Goal: Task Accomplishment & Management: Use online tool/utility

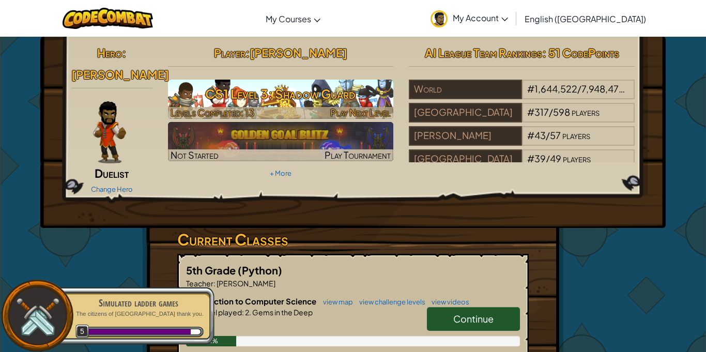
click at [233, 102] on h3 "CS1 Level 3: Shadow Guard" at bounding box center [281, 93] width 226 height 23
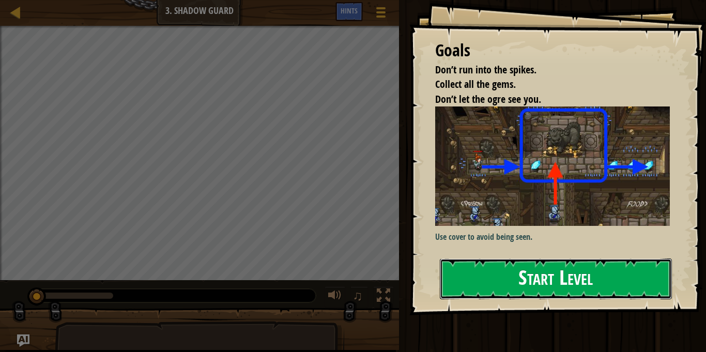
click at [515, 298] on button "Start Level" at bounding box center [556, 279] width 232 height 41
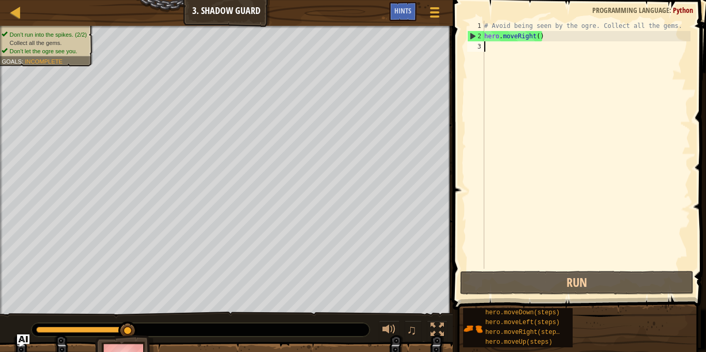
click at [567, 171] on div "# Avoid being seen by the ogre. Collect all the gems. hero . moveRight ( )" at bounding box center [586, 155] width 208 height 269
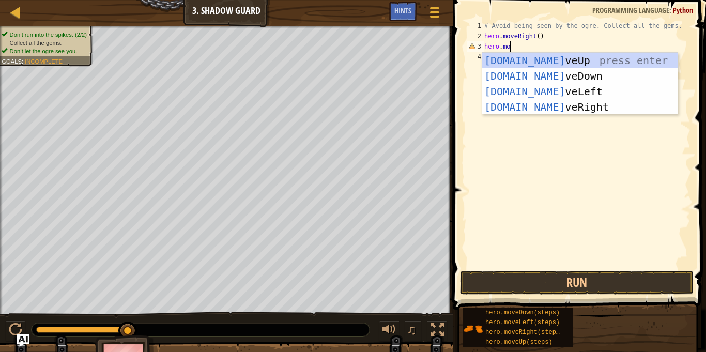
scroll to position [5, 4]
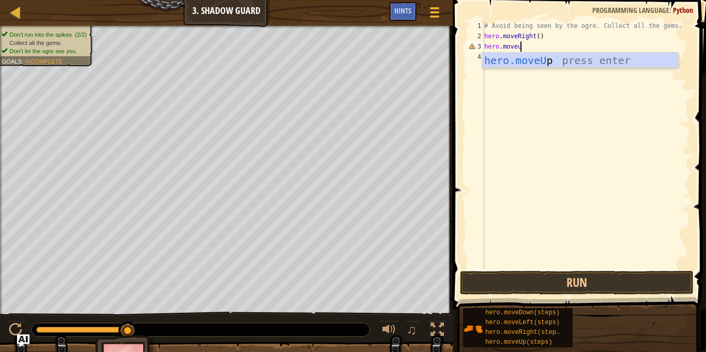
type textarea "hero.moveup"
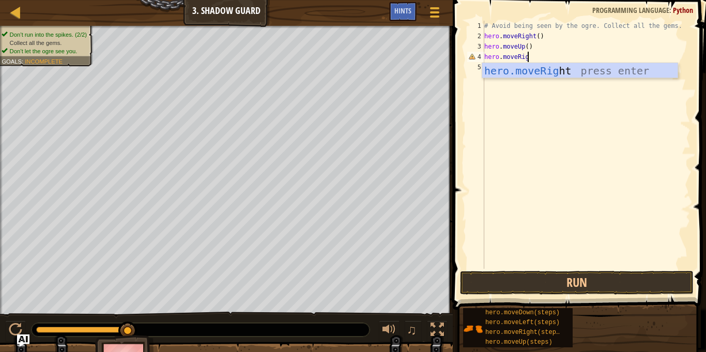
scroll to position [5, 7]
type textarea "hero.moveRight"
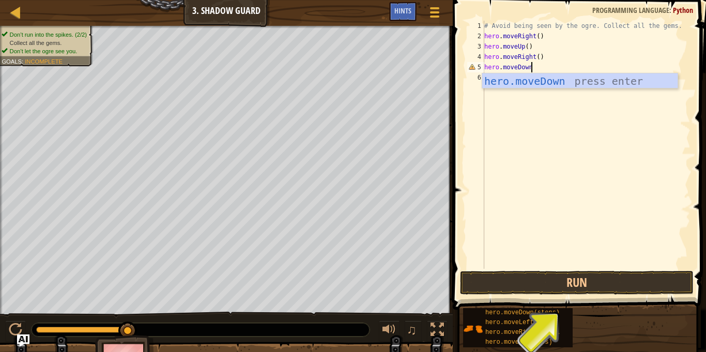
scroll to position [5, 6]
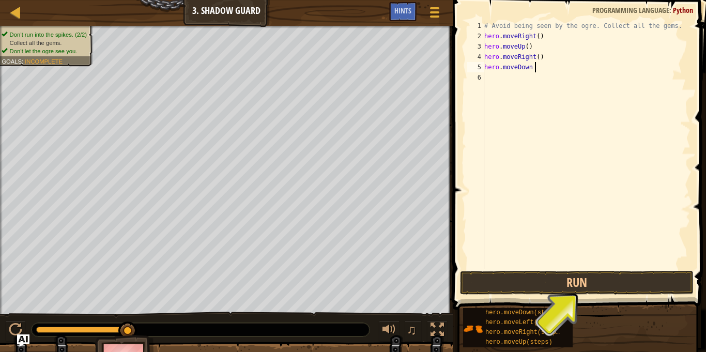
type textarea "hero.moveDown"
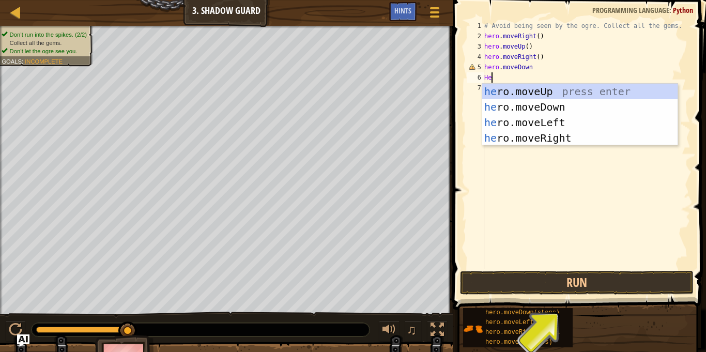
scroll to position [5, 1]
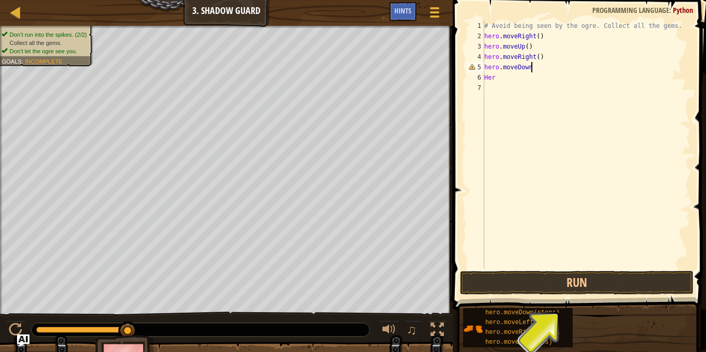
click at [543, 69] on div "# Avoid being seen by the ogre. Collect all the gems. hero . moveRight ( ) hero…" at bounding box center [586, 155] width 208 height 269
type textarea "hero.moveDown()"
click at [521, 84] on div "# Avoid being seen by the ogre. Collect all the gems. hero . moveRight ( ) hero…" at bounding box center [586, 155] width 208 height 269
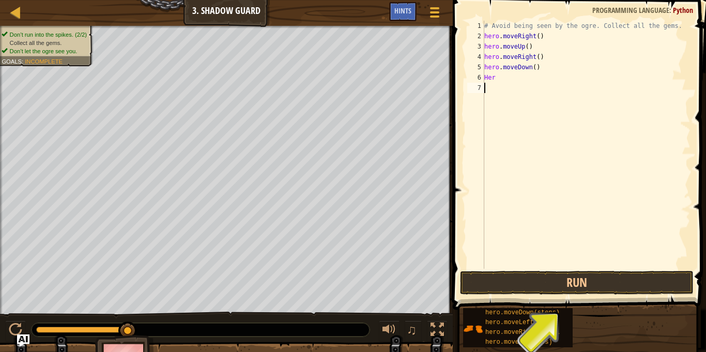
click at [521, 74] on div "# Avoid being seen by the ogre. Collect all the gems. hero . moveRight ( ) hero…" at bounding box center [586, 155] width 208 height 269
type textarea "H"
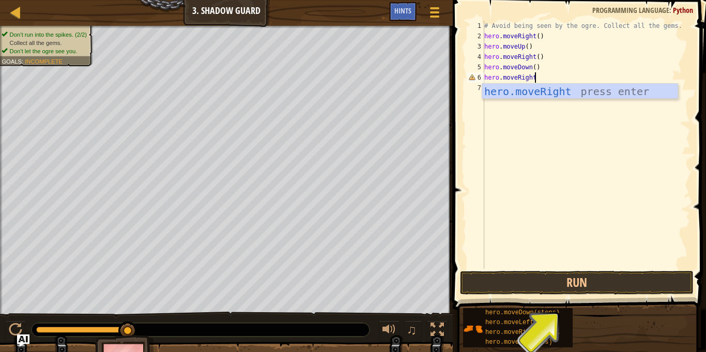
scroll to position [5, 7]
click at [583, 281] on button "Run" at bounding box center [577, 283] width 234 height 24
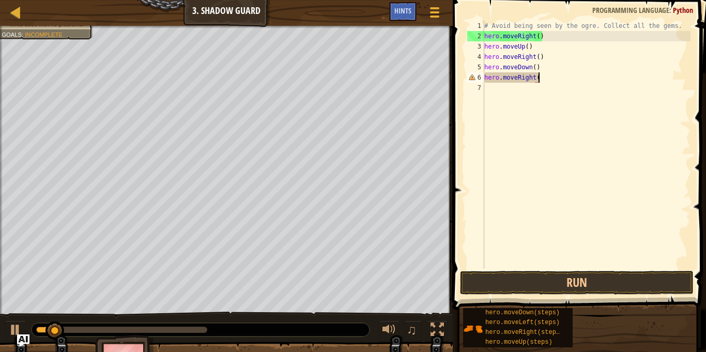
scroll to position [5, 8]
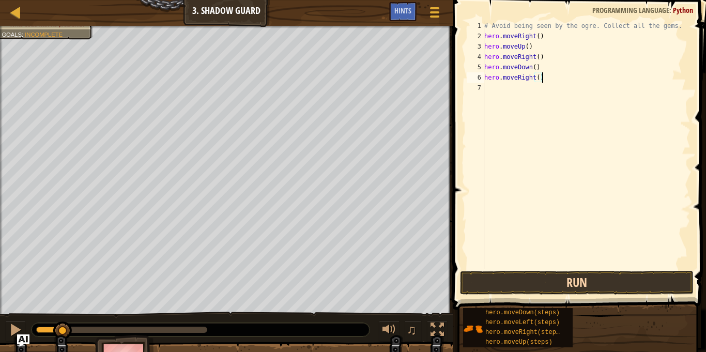
type textarea "hero.moveRight()"
click at [576, 274] on button "Run" at bounding box center [577, 283] width 234 height 24
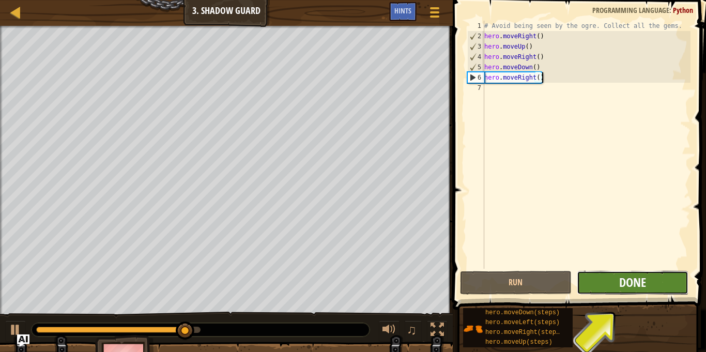
click at [625, 285] on span "Done" at bounding box center [632, 282] width 27 height 17
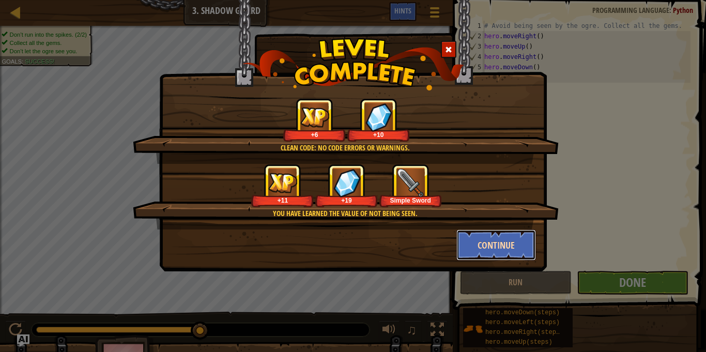
click at [504, 251] on button "Continue" at bounding box center [497, 245] width 80 height 31
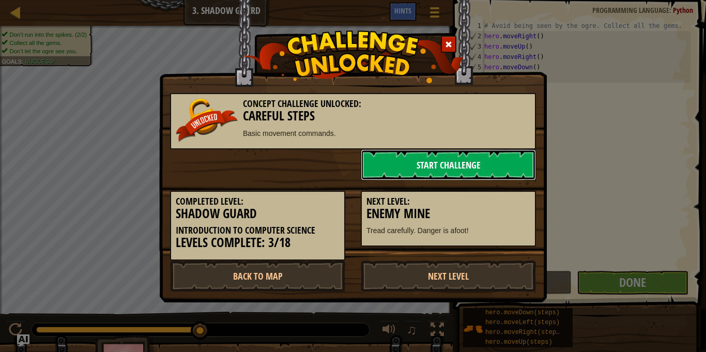
click at [402, 177] on link "Start Challenge" at bounding box center [448, 164] width 175 height 31
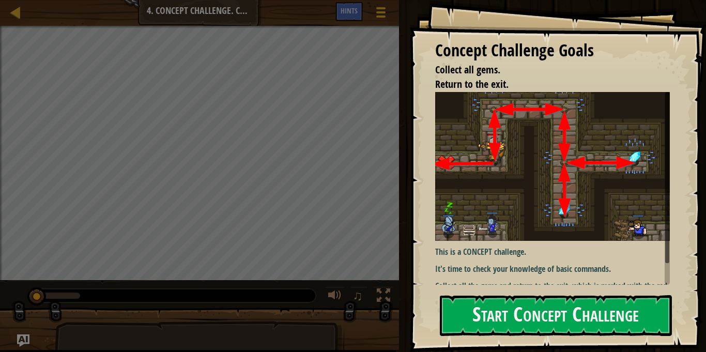
scroll to position [24, 0]
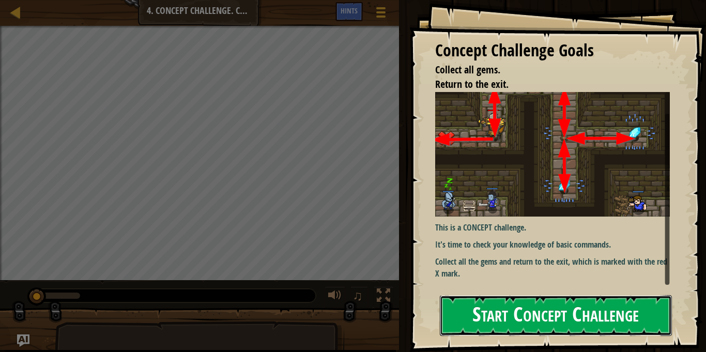
click at [571, 320] on button "Start Concept Challenge" at bounding box center [556, 315] width 232 height 41
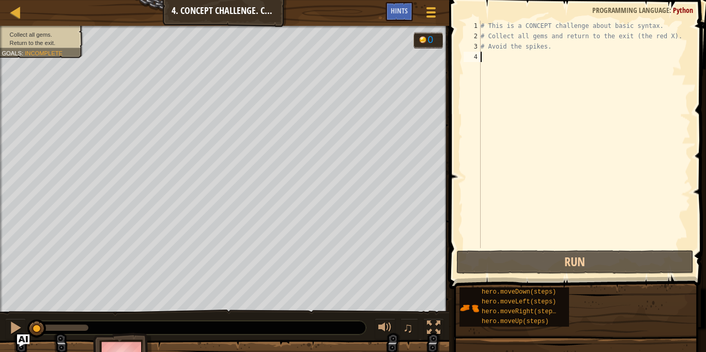
scroll to position [5, 0]
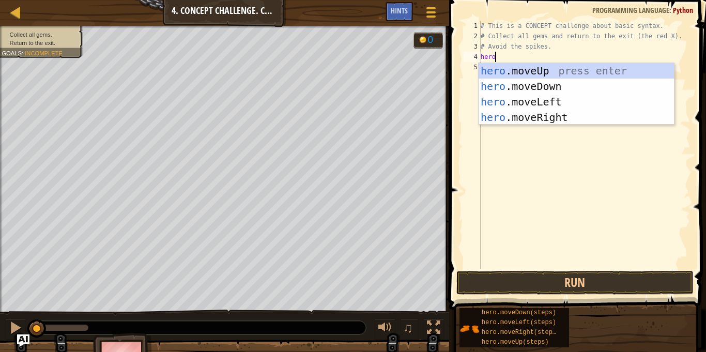
type textarea "hero."
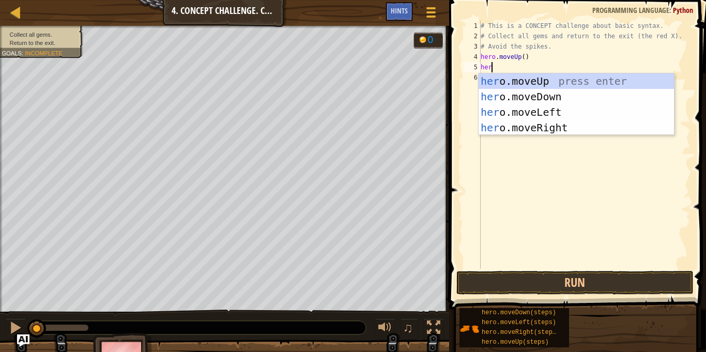
scroll to position [5, 2]
type textarea "hero"
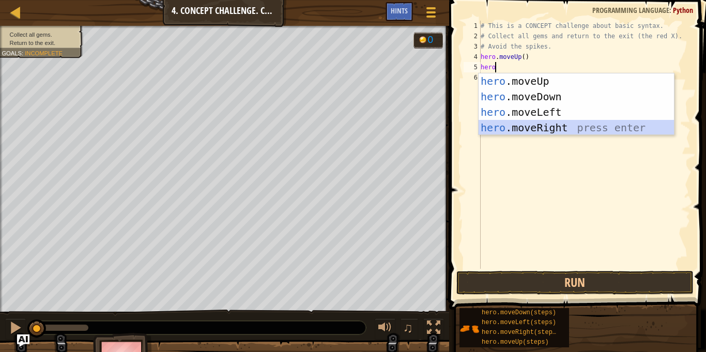
scroll to position [5, 0]
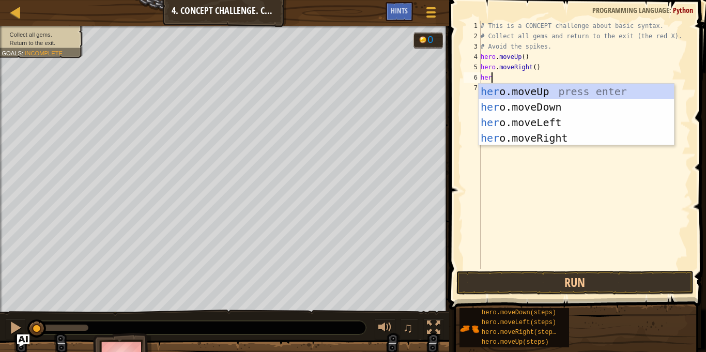
type textarea "hero"
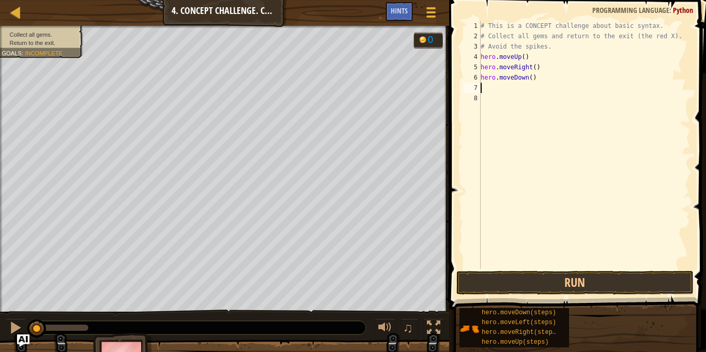
type textarea "/"
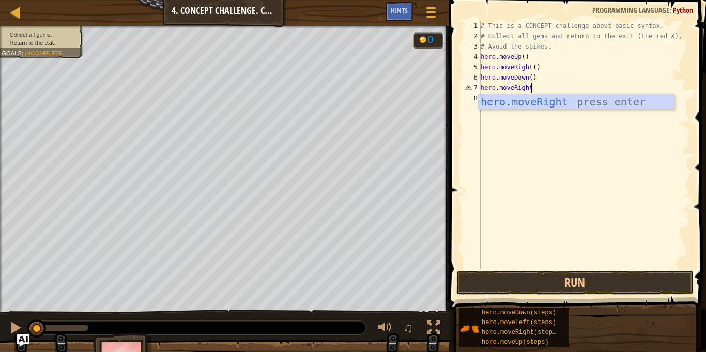
scroll to position [5, 7]
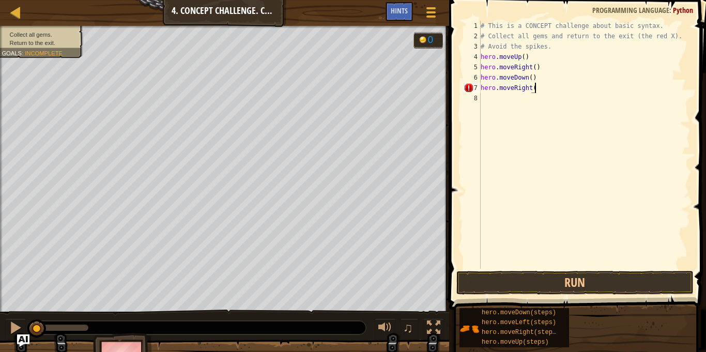
type textarea "hero.moveRight()"
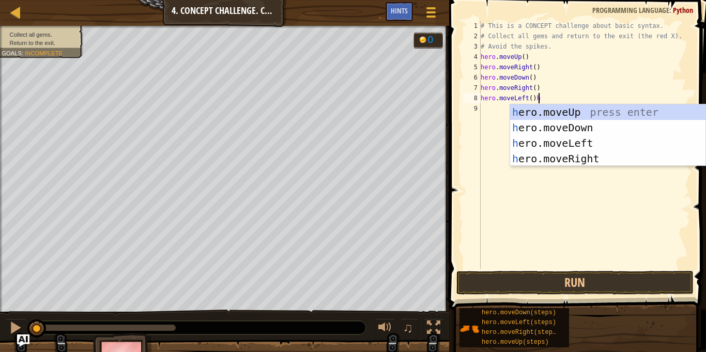
scroll to position [5, 8]
type textarea "hero.moveLeft()"
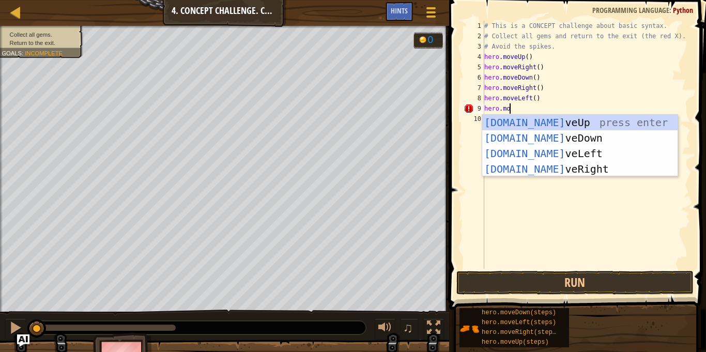
scroll to position [5, 4]
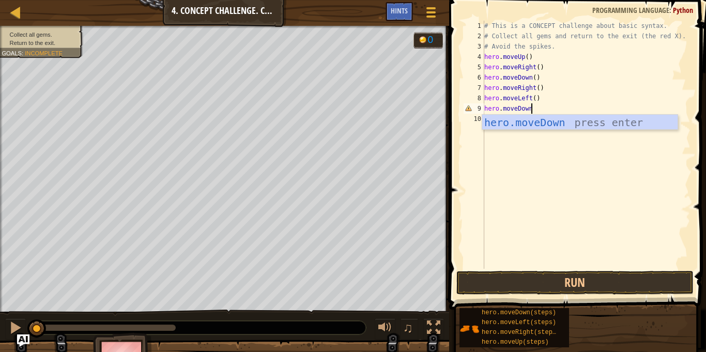
type textarea "hero.moveDown()"
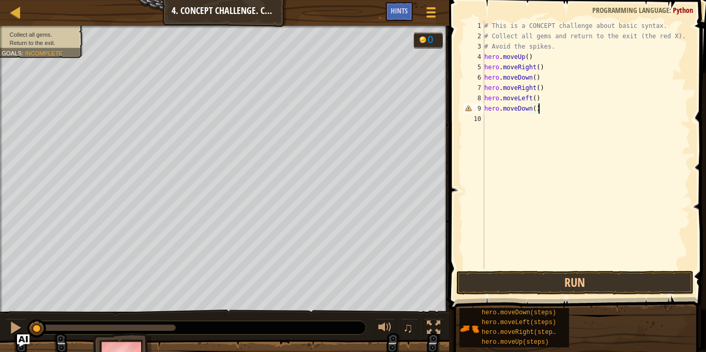
scroll to position [5, 7]
click at [497, 119] on div "# This is a CONCEPT challenge about basic syntax. # Collect all gems and return…" at bounding box center [586, 155] width 208 height 269
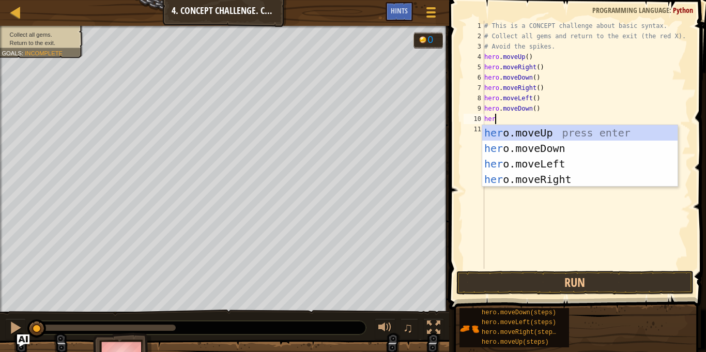
type textarea "hero"
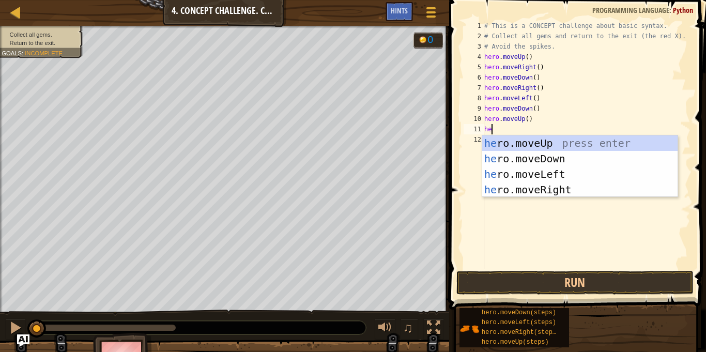
type textarea "her"
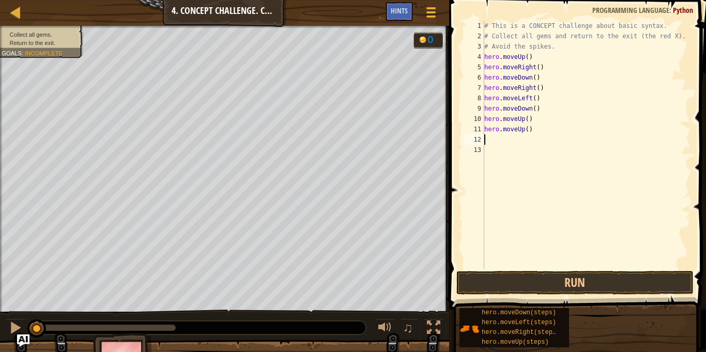
type textarea "t"
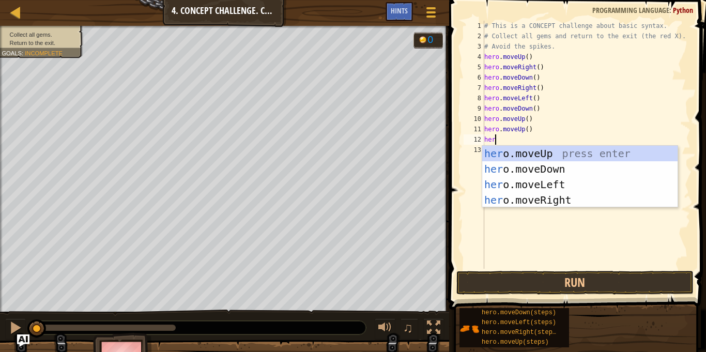
type textarea "hero"
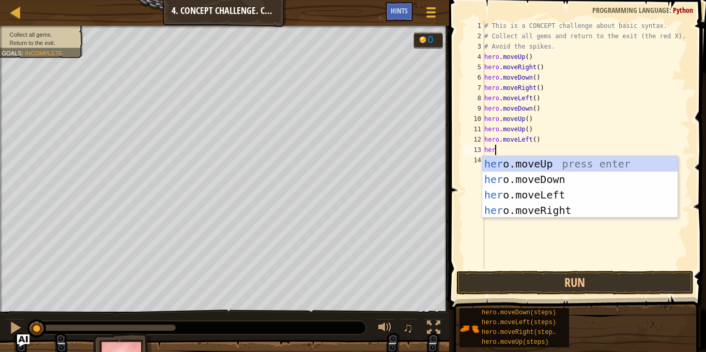
type textarea "hero"
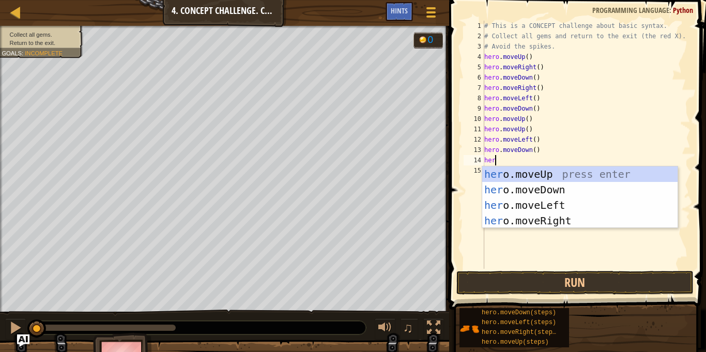
type textarea "hero"
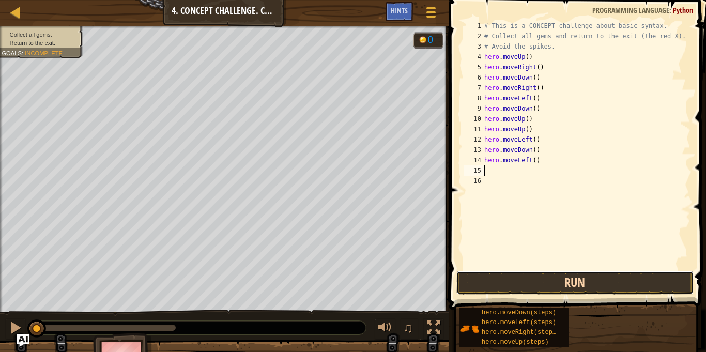
click at [596, 280] on button "Run" at bounding box center [575, 283] width 237 height 24
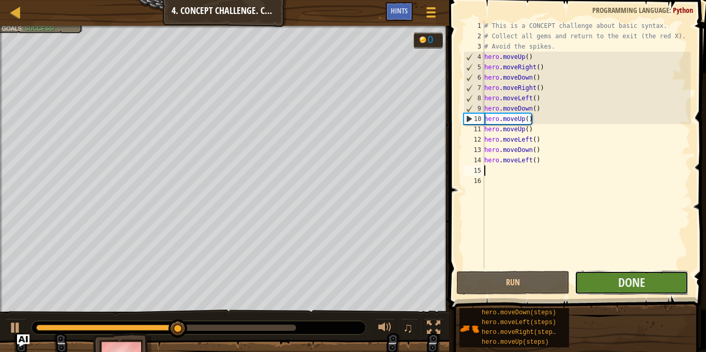
click at [615, 283] on button "Done" at bounding box center [631, 283] width 113 height 24
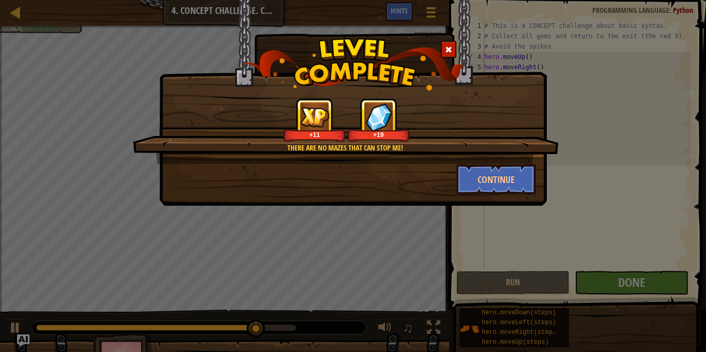
click at [451, 50] on span at bounding box center [448, 49] width 7 height 7
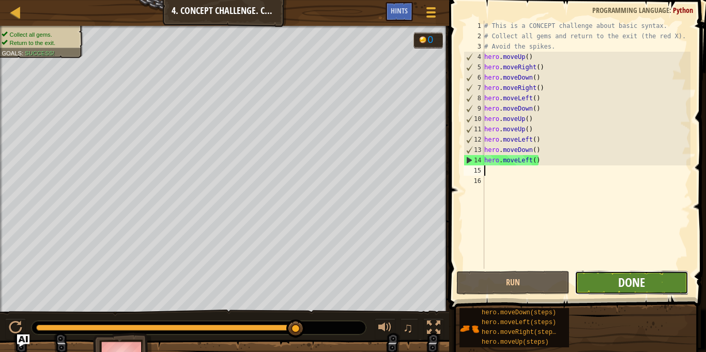
click at [623, 281] on span "Done" at bounding box center [631, 282] width 27 height 17
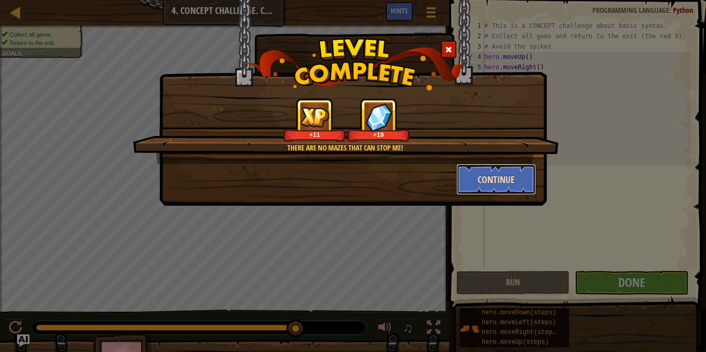
click at [498, 180] on button "Continue" at bounding box center [497, 179] width 80 height 31
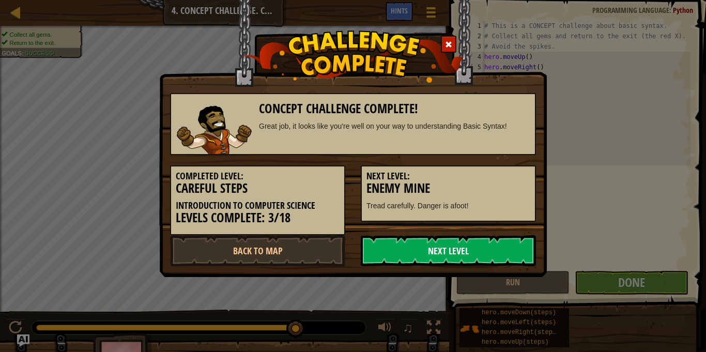
click at [476, 259] on link "Next Level" at bounding box center [448, 250] width 175 height 31
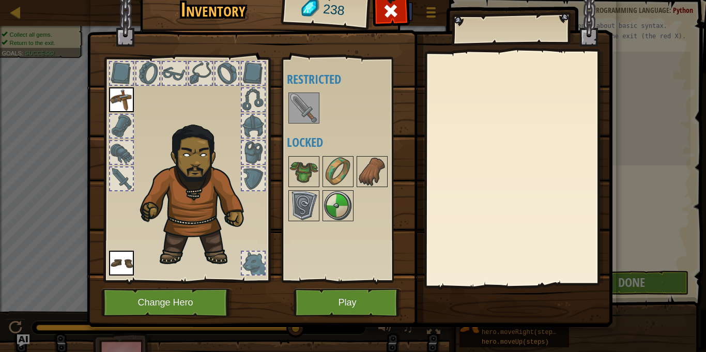
click at [305, 99] on img at bounding box center [304, 108] width 29 height 29
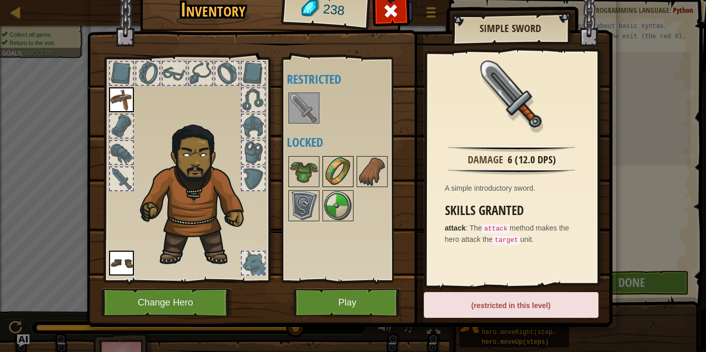
click at [332, 173] on img at bounding box center [338, 171] width 29 height 29
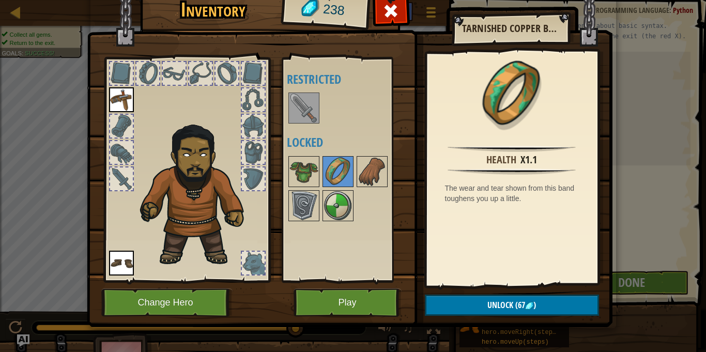
click at [334, 240] on div "Available Equip Equip (double-click to equip) Restricted Locked" at bounding box center [348, 170] width 122 height 216
click at [332, 208] on img at bounding box center [338, 205] width 29 height 29
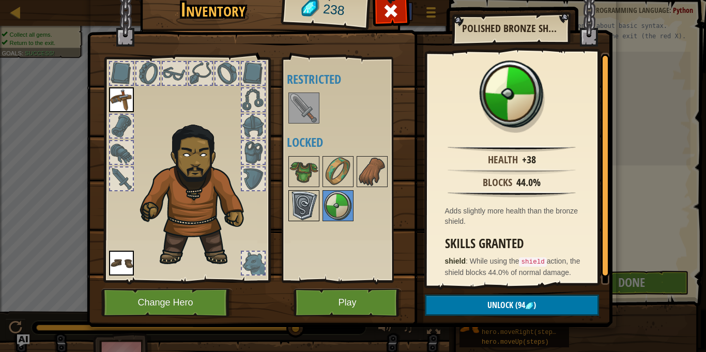
click at [312, 211] on img at bounding box center [304, 205] width 29 height 29
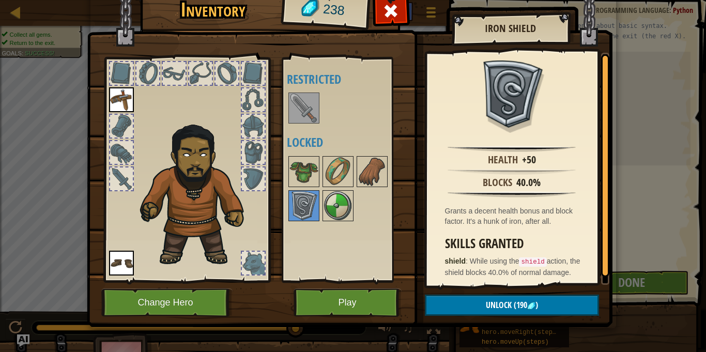
click at [320, 168] on div at bounding box center [348, 189] width 122 height 68
click at [306, 180] on img at bounding box center [304, 171] width 29 height 29
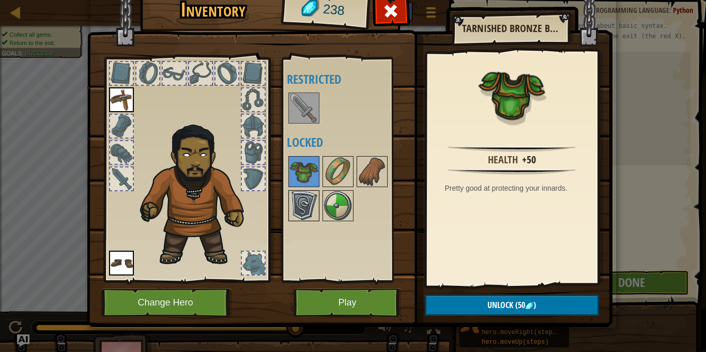
click at [305, 213] on img at bounding box center [304, 205] width 29 height 29
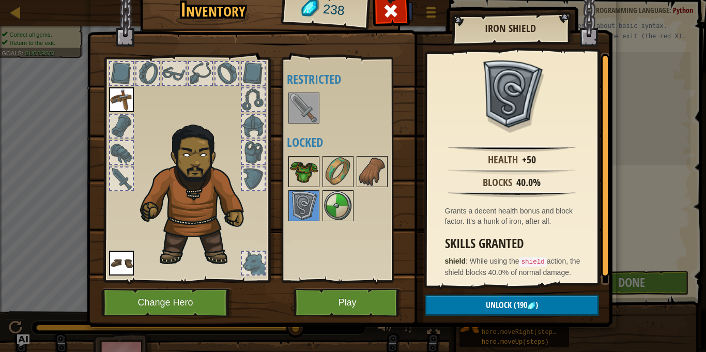
click at [309, 176] on img at bounding box center [304, 171] width 29 height 29
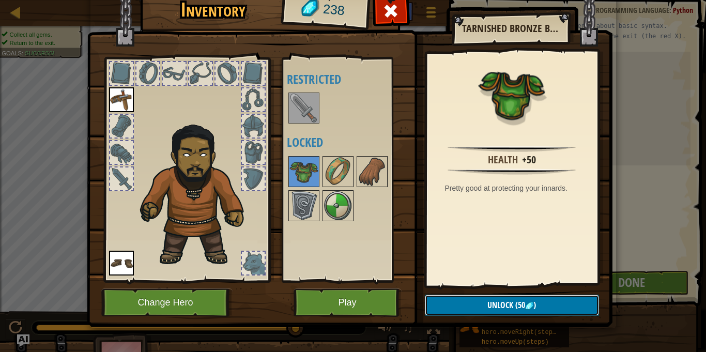
click at [525, 309] on span "(50" at bounding box center [519, 304] width 12 height 11
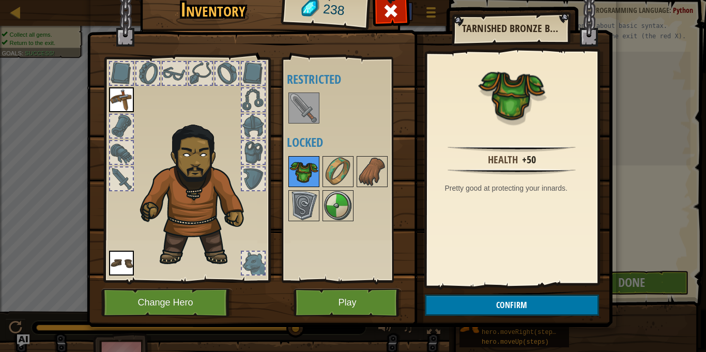
click at [296, 179] on img at bounding box center [304, 171] width 29 height 29
drag, startPoint x: 305, startPoint y: 168, endPoint x: 302, endPoint y: 109, distance: 59.0
click at [302, 109] on div "Available Equip Equip (double-click to equip) Restricted Locked" at bounding box center [348, 170] width 122 height 216
click at [297, 168] on img at bounding box center [304, 171] width 29 height 29
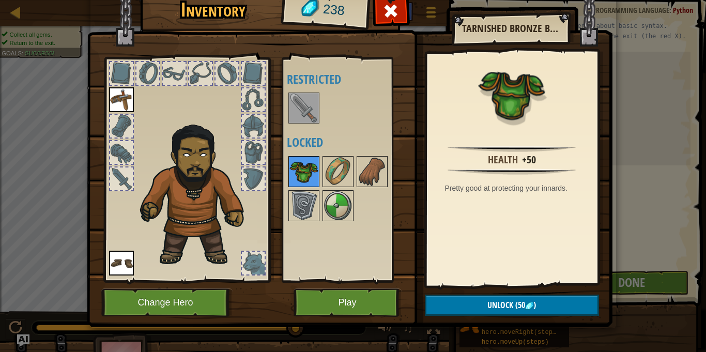
click at [297, 168] on img at bounding box center [304, 171] width 29 height 29
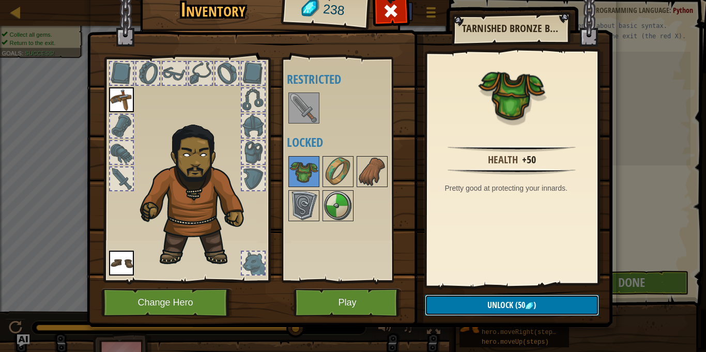
click at [476, 313] on button "Unlock (50 )" at bounding box center [512, 305] width 174 height 21
click at [476, 313] on button "Confirm" at bounding box center [512, 305] width 174 height 21
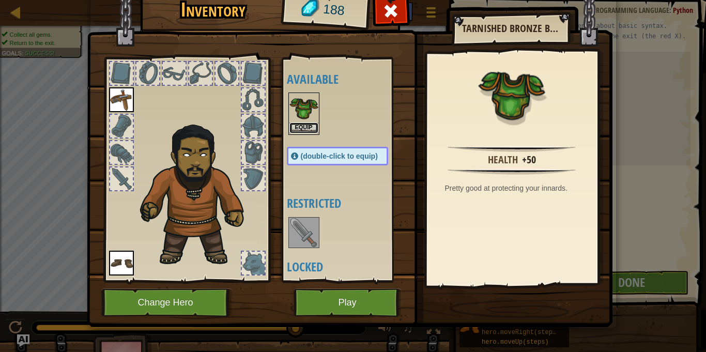
click at [302, 131] on button "Equip" at bounding box center [304, 128] width 29 height 11
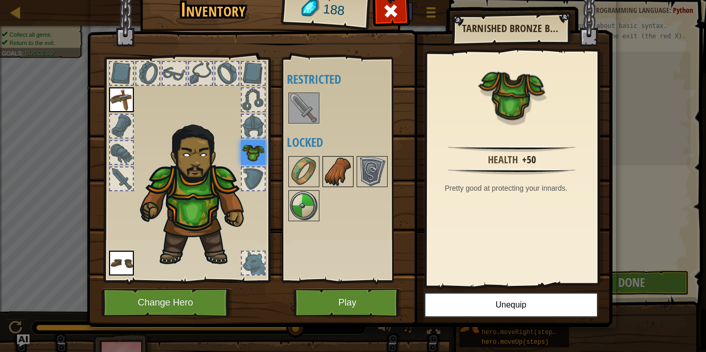
click at [327, 185] on img at bounding box center [338, 171] width 29 height 29
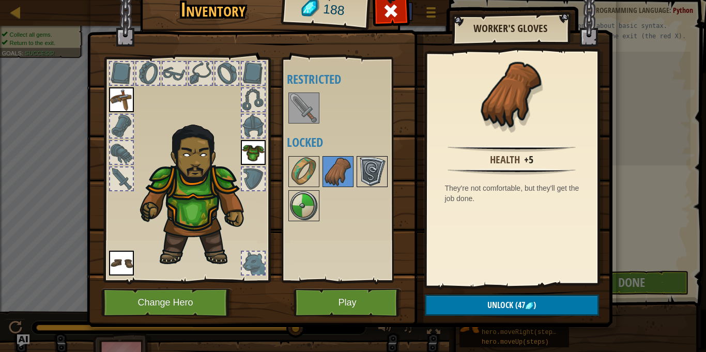
click at [372, 175] on img at bounding box center [372, 171] width 29 height 29
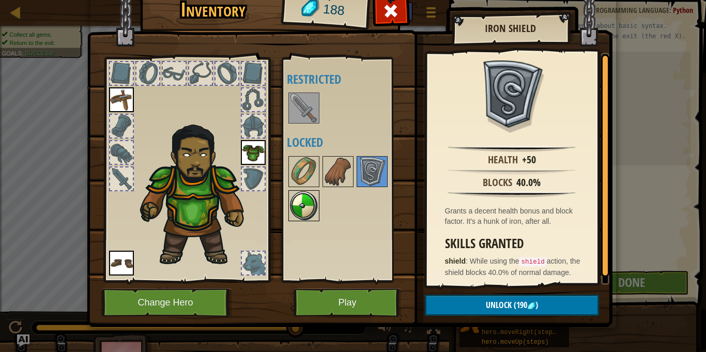
click at [294, 210] on img at bounding box center [304, 205] width 29 height 29
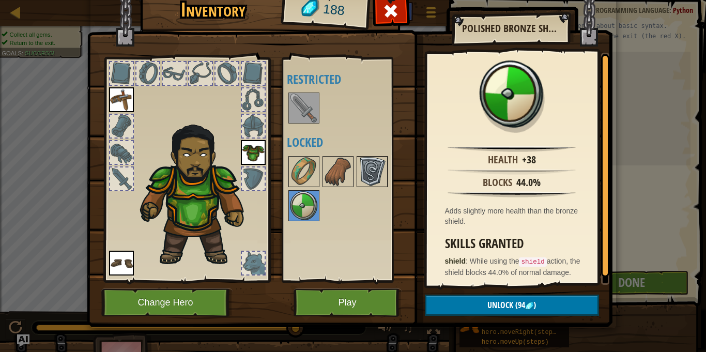
click at [369, 172] on img at bounding box center [372, 171] width 29 height 29
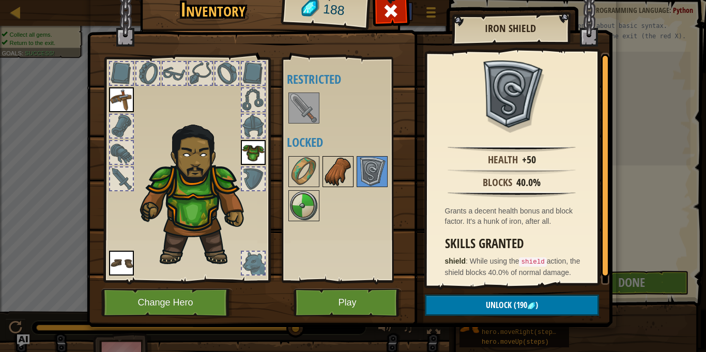
click at [337, 174] on img at bounding box center [338, 171] width 29 height 29
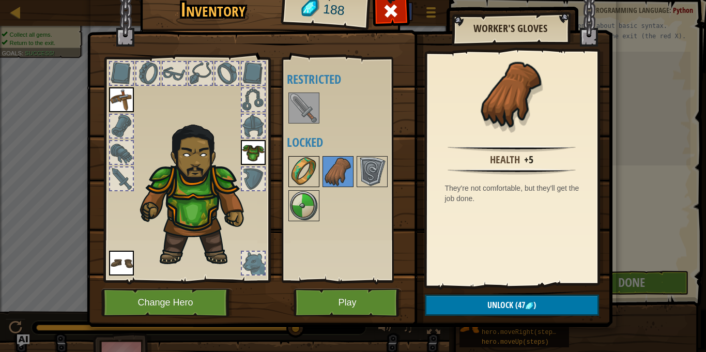
click at [296, 171] on img at bounding box center [304, 171] width 29 height 29
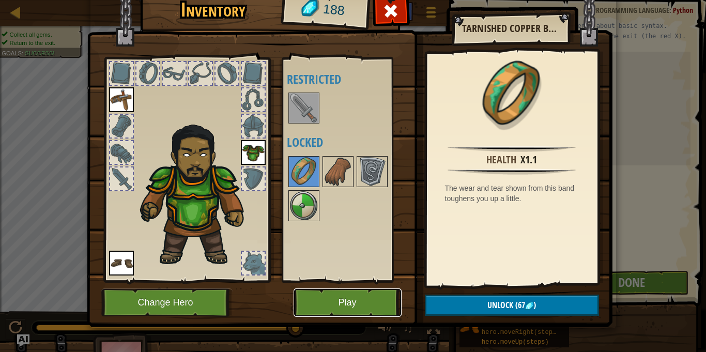
click at [361, 297] on button "Play" at bounding box center [348, 303] width 108 height 28
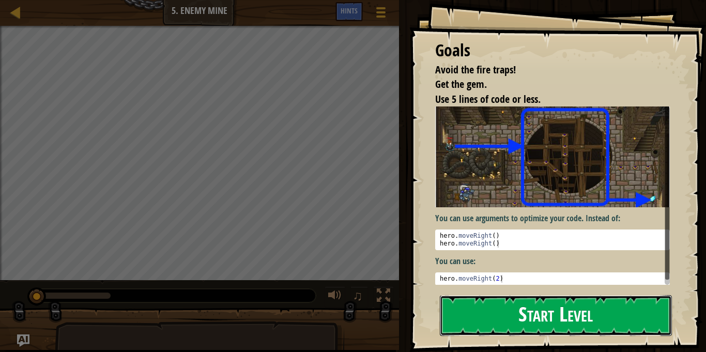
click at [532, 311] on button "Start Level" at bounding box center [556, 315] width 232 height 41
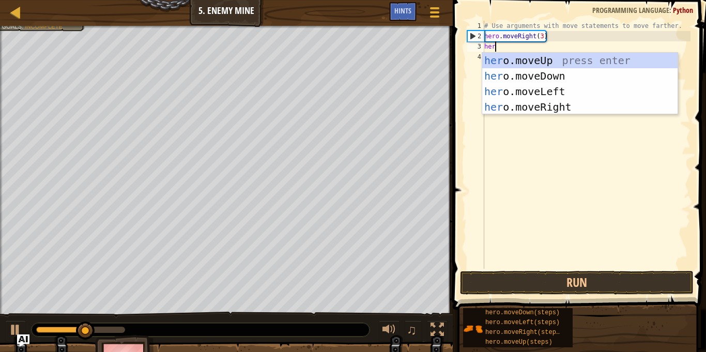
type textarea "hero"
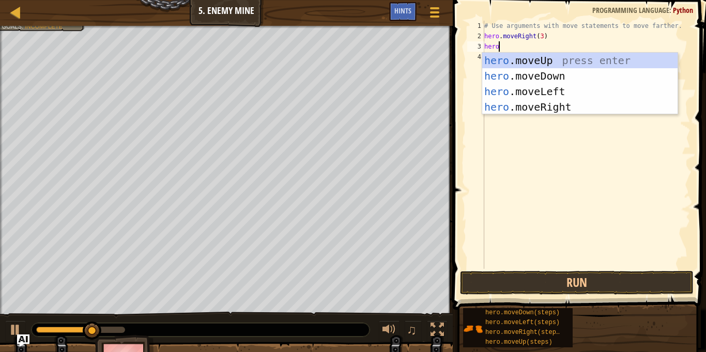
scroll to position [5, 0]
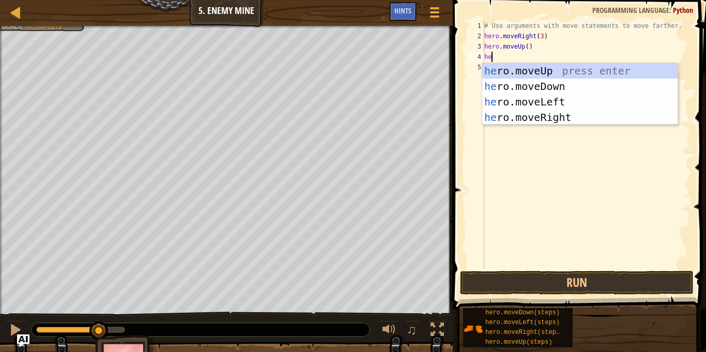
type textarea "hero"
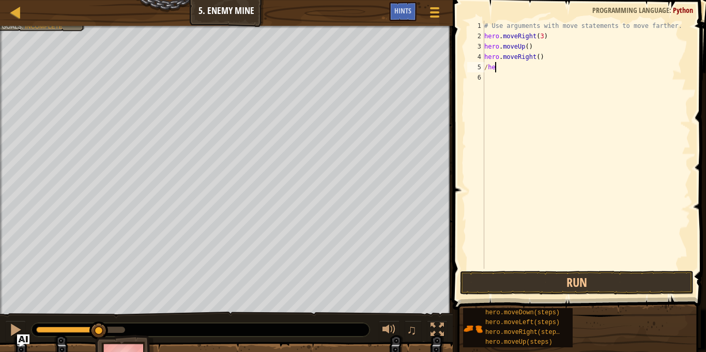
scroll to position [5, 1]
type textarea "/"
type textarea "hero.moveDown(3)"
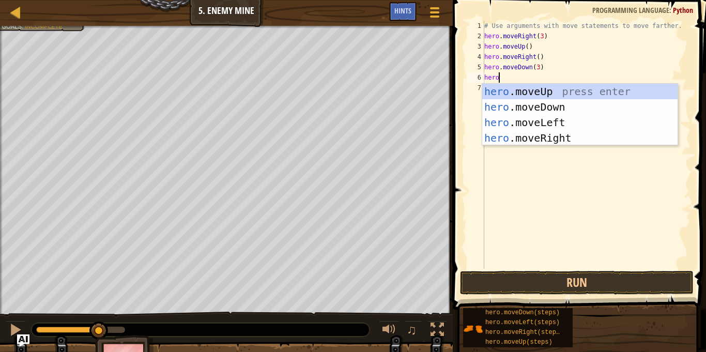
scroll to position [5, 2]
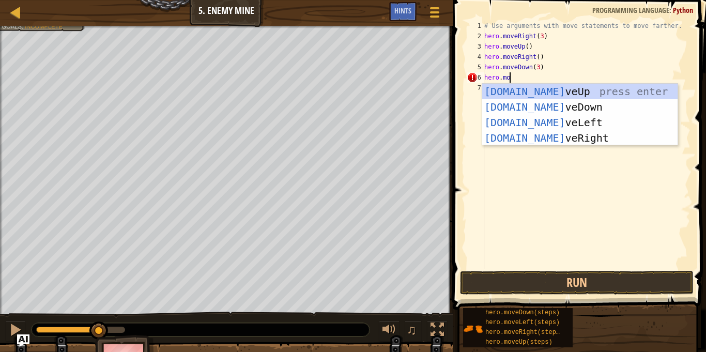
type textarea "hero.move"
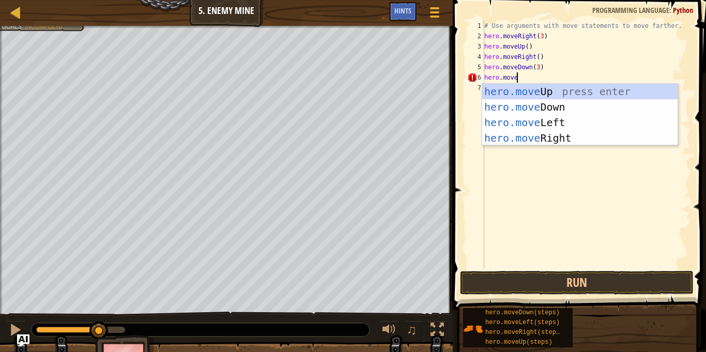
scroll to position [5, 4]
click at [537, 136] on div "hero.move Up press enter hero.move Down press enter hero.move Left press enter …" at bounding box center [579, 130] width 195 height 93
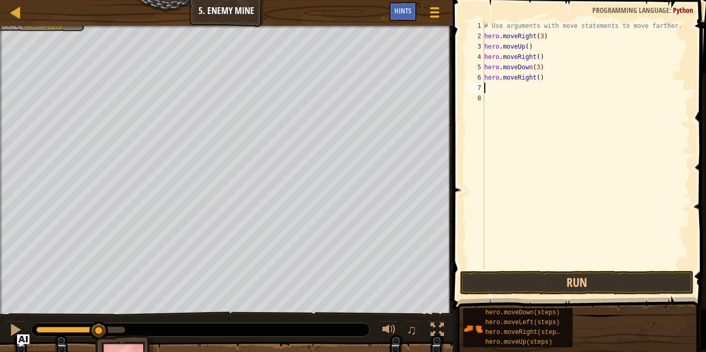
click at [541, 71] on div "# Use arguments with move statements to move farther. hero . moveRight ( 3 ) he…" at bounding box center [586, 155] width 208 height 269
click at [537, 79] on div "# Use arguments with move statements to move farther. hero . moveRight ( 3 ) he…" at bounding box center [586, 155] width 208 height 269
type textarea "hero.moveRight(2)"
click at [606, 279] on button "Run" at bounding box center [577, 283] width 234 height 24
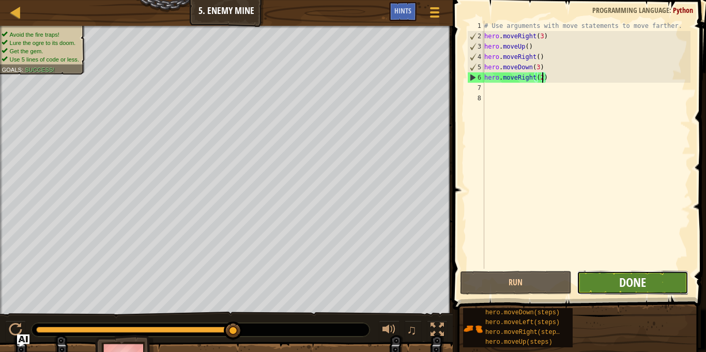
click at [635, 279] on span "Done" at bounding box center [632, 282] width 27 height 17
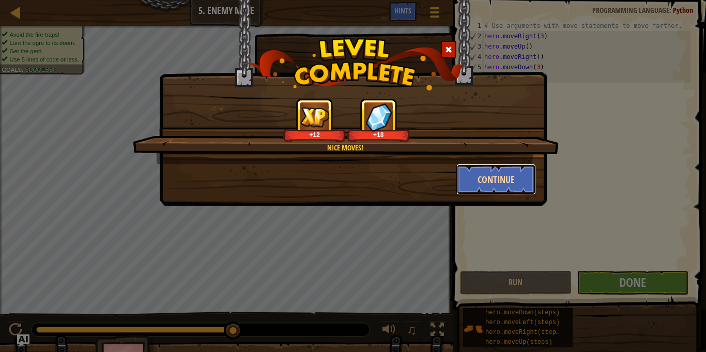
click at [502, 179] on button "Continue" at bounding box center [497, 179] width 80 height 31
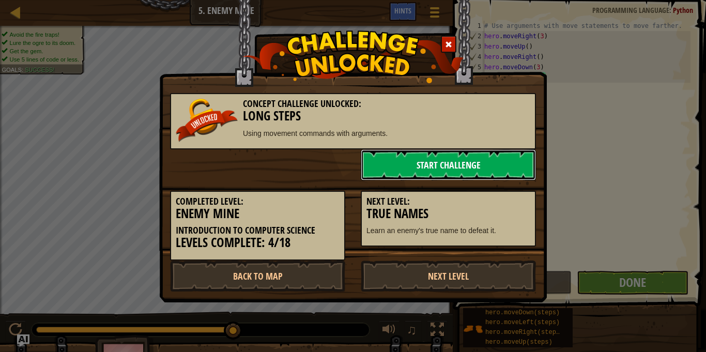
click at [474, 170] on link "Start Challenge" at bounding box center [448, 164] width 175 height 31
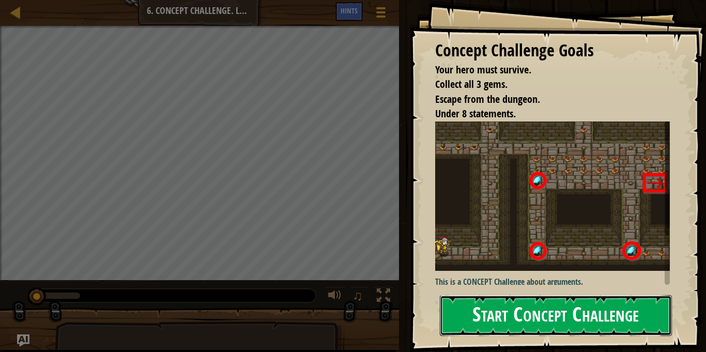
click at [572, 322] on button "Start Concept Challenge" at bounding box center [556, 315] width 232 height 41
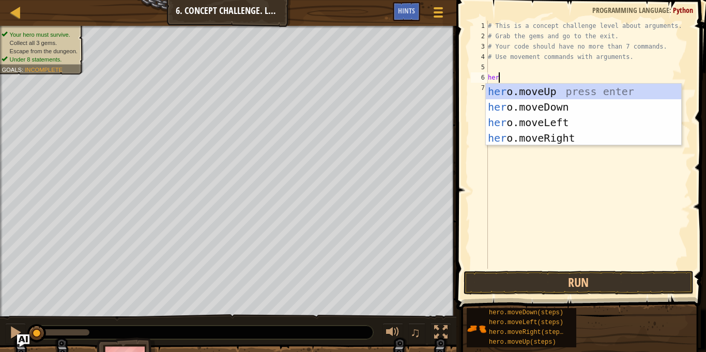
type textarea "hero"
click at [563, 136] on div "hero .moveUp press enter hero .moveDown press enter hero .moveLeft press enter …" at bounding box center [583, 130] width 195 height 93
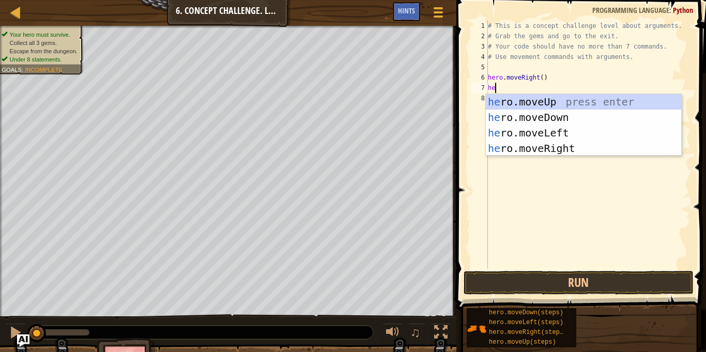
type textarea "hero"
click at [538, 100] on div "hero .moveUp press enter hero .moveDown press enter hero .moveLeft press enter …" at bounding box center [583, 140] width 195 height 93
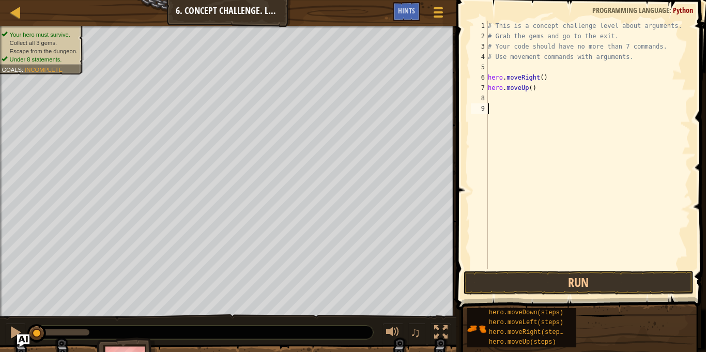
click at [530, 88] on div "# This is a concept challenge level about arguments. # Grab the gems and go to …" at bounding box center [588, 155] width 205 height 269
type textarea "hero.moveUp(3)"
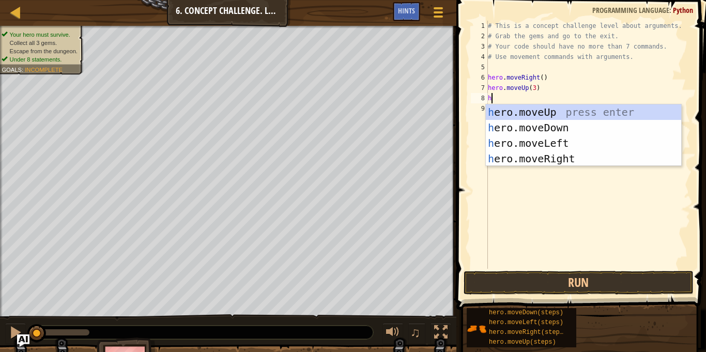
type textarea "he"
click at [562, 161] on div "he ro.moveUp press enter he ro.moveDown press enter he ro.moveLeft press enter …" at bounding box center [583, 150] width 195 height 93
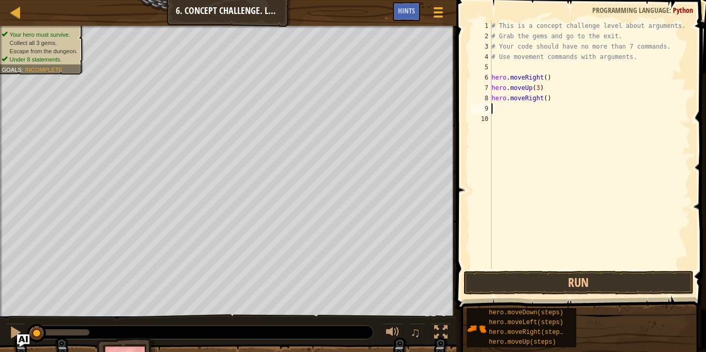
scroll to position [5, 0]
click at [550, 95] on div "# This is a concept challenge level about arguments. # Grab the gems and go to …" at bounding box center [590, 155] width 201 height 269
click at [545, 98] on div "# This is a concept challenge level about arguments. # Grab the gems and go to …" at bounding box center [590, 155] width 201 height 269
type textarea "hero.moveRight(2)"
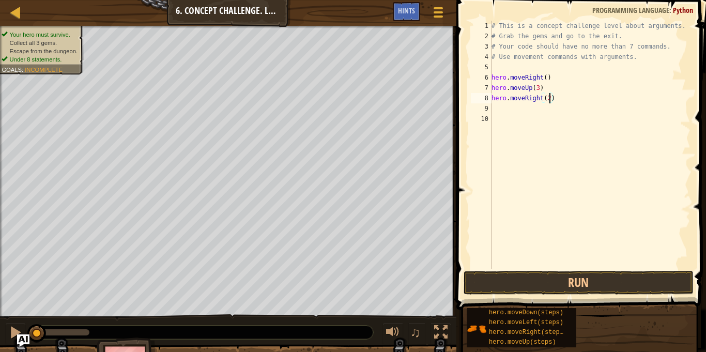
click at [511, 110] on div "# This is a concept challenge level about arguments. # Grab the gems and go to …" at bounding box center [590, 155] width 201 height 269
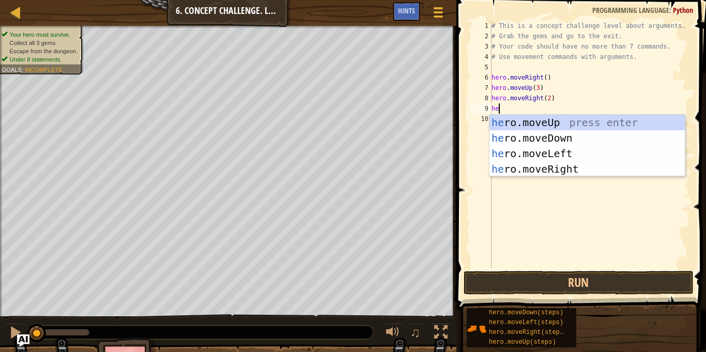
type textarea "her"
click at [547, 140] on div "her o.moveUp press enter her o.moveDown press enter her o.moveLeft press enter …" at bounding box center [587, 161] width 195 height 93
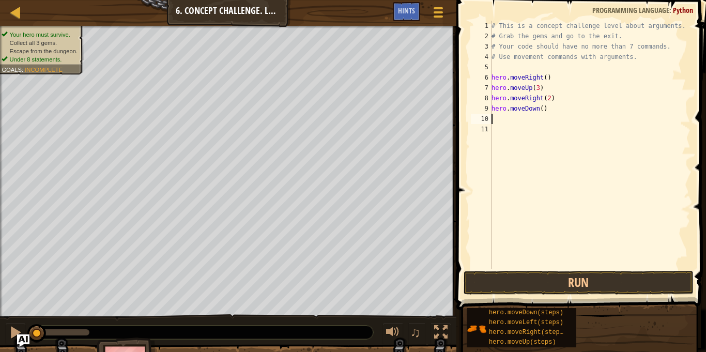
click at [541, 112] on div "# This is a concept challenge level about arguments. # Grab the gems and go to …" at bounding box center [590, 155] width 201 height 269
type textarea "hero.moveDown(3)"
click at [542, 130] on div "# This is a concept challenge level about arguments. # Grab the gems and go to …" at bounding box center [590, 155] width 201 height 269
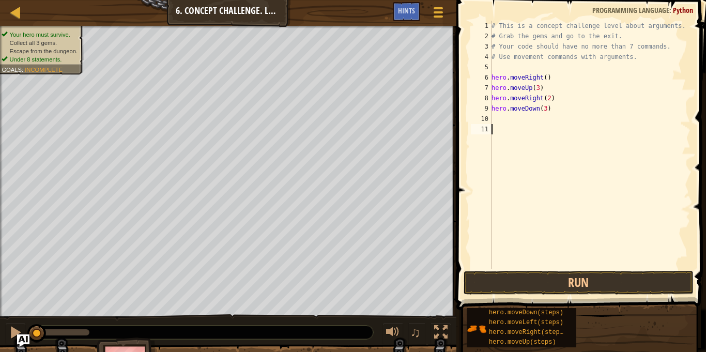
click at [538, 119] on div "# This is a concept challenge level about arguments. # Grab the gems and go to …" at bounding box center [590, 155] width 201 height 269
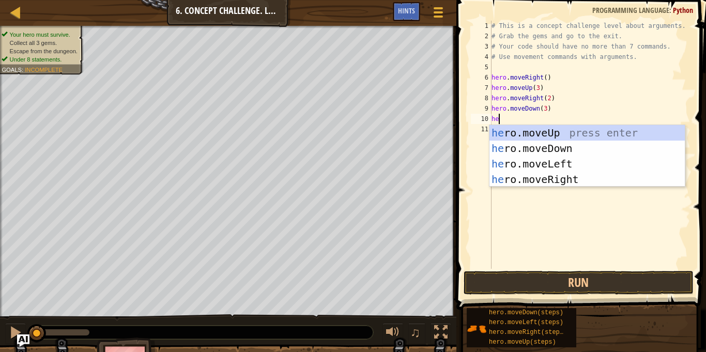
type textarea "hero"
click at [535, 159] on div "hero .moveUp press enter hero .moveDown press enter hero .moveLeft press enter …" at bounding box center [587, 171] width 195 height 93
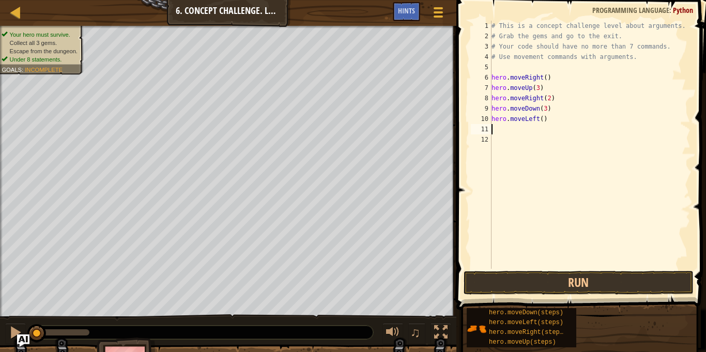
scroll to position [5, 0]
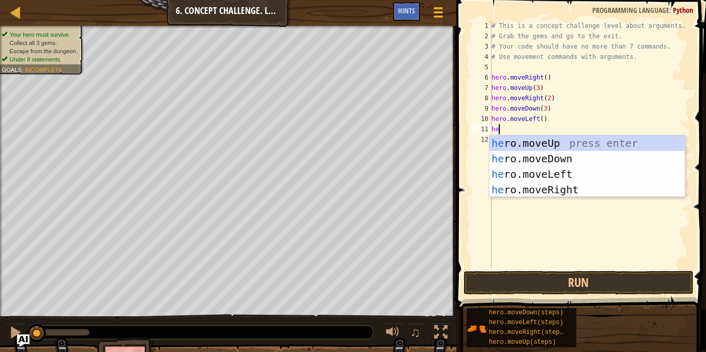
type textarea "hero"
click at [536, 142] on div "hero .moveUp press enter hero .moveDown press enter hero .moveLeft press enter …" at bounding box center [587, 181] width 195 height 93
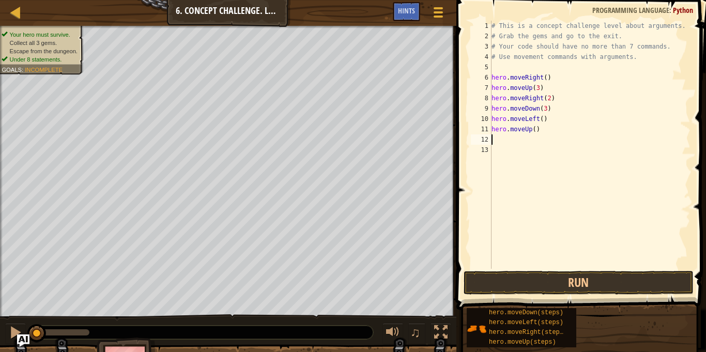
click at [532, 125] on div "# This is a concept challenge level about arguments. # Grab the gems and go to …" at bounding box center [590, 155] width 201 height 269
click at [534, 129] on div "# This is a concept challenge level about arguments. # Grab the gems and go to …" at bounding box center [590, 155] width 201 height 269
type textarea "hero.moveUp(2)"
click at [520, 138] on div "# This is a concept challenge level about arguments. # Grab the gems and go to …" at bounding box center [590, 155] width 201 height 269
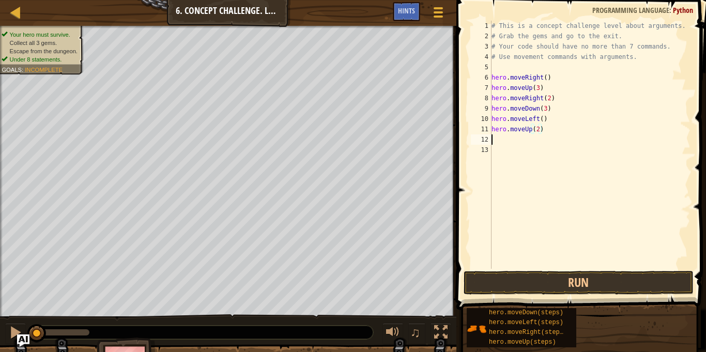
scroll to position [5, 0]
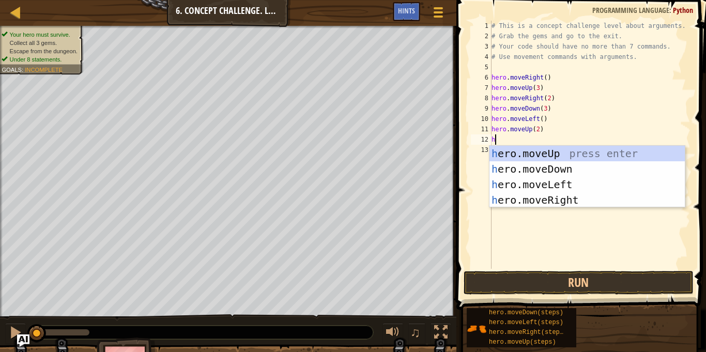
type textarea "he"
click at [548, 198] on div "he ro.moveUp press enter he ro.moveDown press enter he ro.moveLeft press enter …" at bounding box center [587, 192] width 195 height 93
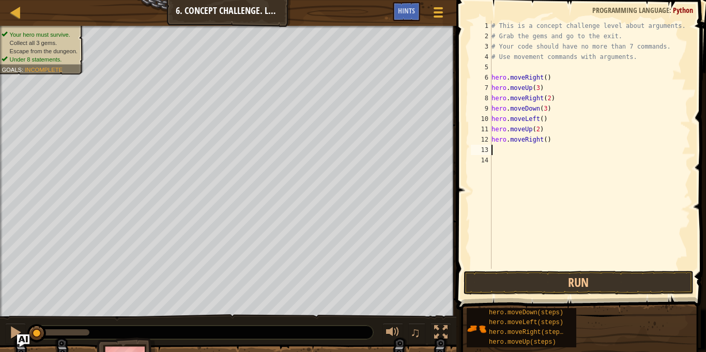
scroll to position [5, 0]
click at [546, 140] on div "# This is a concept challenge level about arguments. # Grab the gems and go to …" at bounding box center [590, 155] width 201 height 269
type textarea "hero.moveRight(3)"
click at [518, 277] on button "Run" at bounding box center [579, 283] width 230 height 24
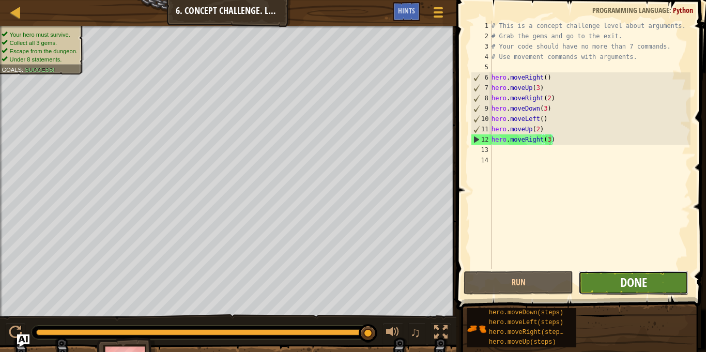
click at [630, 287] on span "Done" at bounding box center [634, 282] width 27 height 17
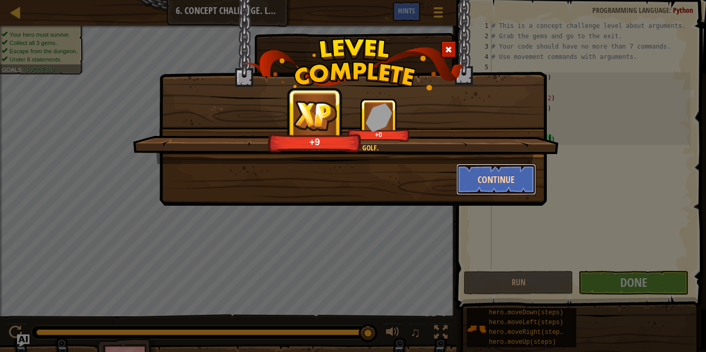
click at [482, 180] on button "Continue" at bounding box center [497, 179] width 80 height 31
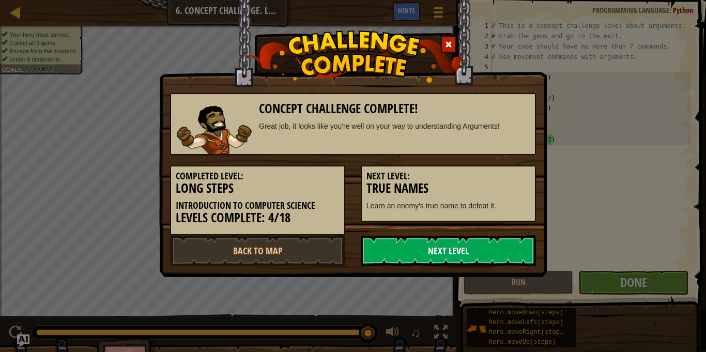
click at [430, 258] on link "Next Level" at bounding box center [448, 250] width 175 height 31
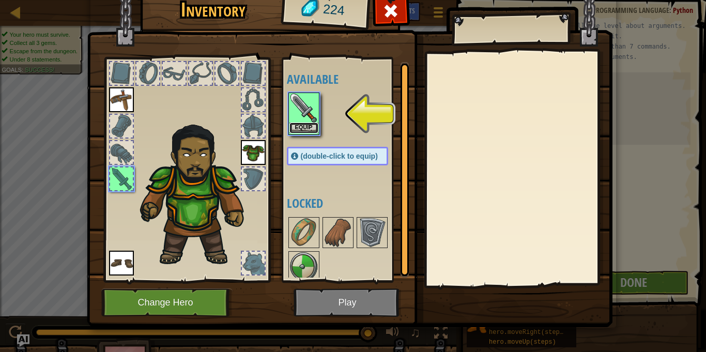
click at [306, 126] on button "Equip" at bounding box center [304, 128] width 29 height 11
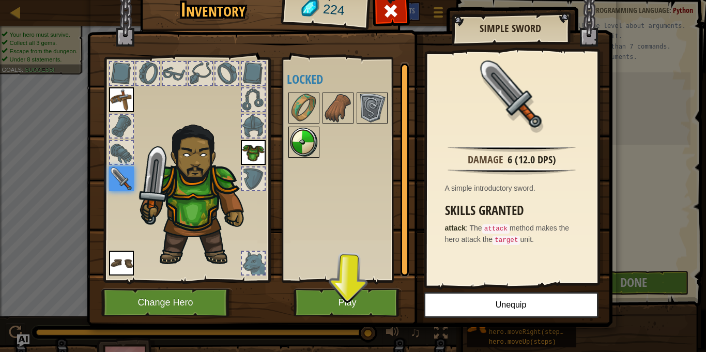
click at [305, 137] on img at bounding box center [304, 142] width 29 height 29
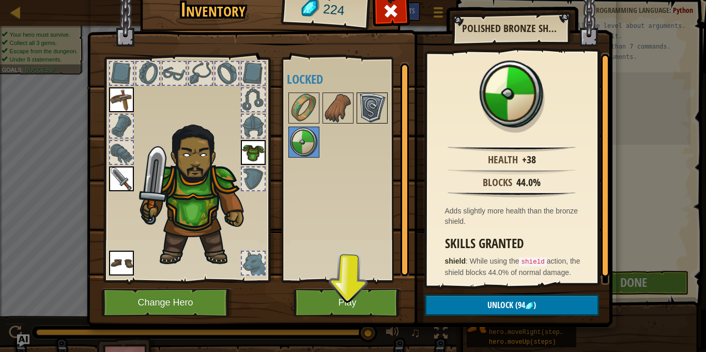
click at [378, 112] on img at bounding box center [372, 108] width 29 height 29
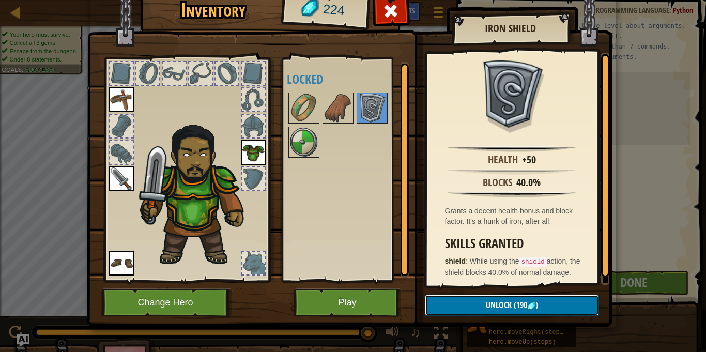
click at [507, 306] on span "Unlock" at bounding box center [499, 304] width 26 height 11
click at [507, 306] on button "Confirm" at bounding box center [512, 305] width 174 height 21
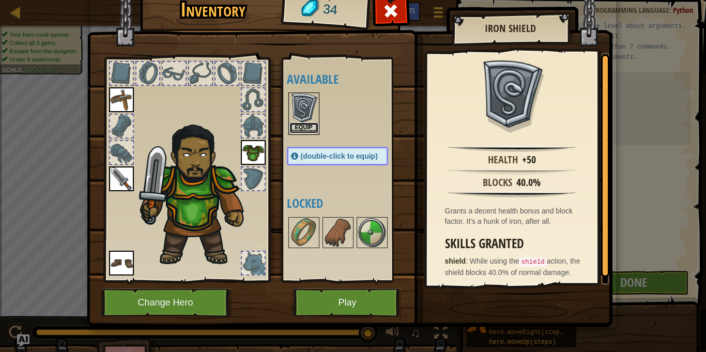
click at [304, 129] on button "Equip" at bounding box center [304, 128] width 29 height 11
